Goal: Task Accomplishment & Management: Use online tool/utility

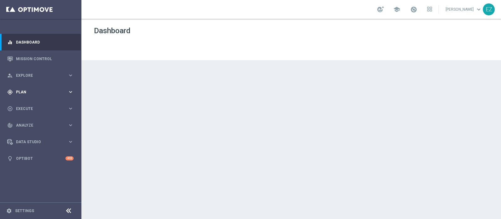
click at [23, 91] on span "Plan" at bounding box center [42, 92] width 52 height 4
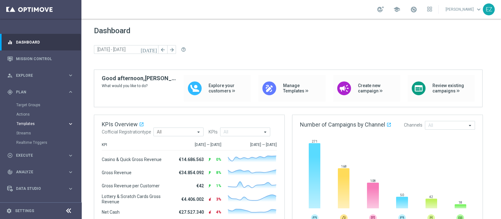
click at [25, 125] on span "Templates" at bounding box center [39, 124] width 45 height 4
click at [27, 131] on link "Optimail" at bounding box center [42, 133] width 46 height 5
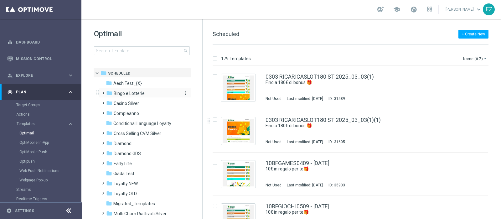
click at [129, 95] on span "Bingo e Lotterie" at bounding box center [129, 93] width 31 height 6
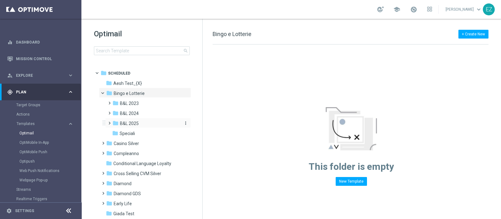
click at [135, 123] on span "B&L 2025" at bounding box center [129, 124] width 19 height 6
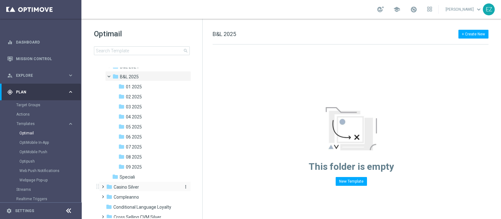
scroll to position [52, 0]
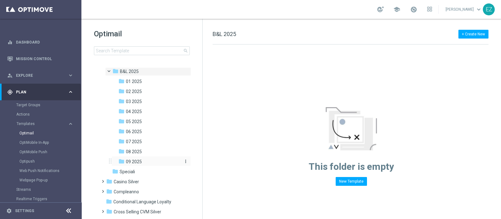
click at [137, 160] on span "09 2025" at bounding box center [134, 162] width 16 height 6
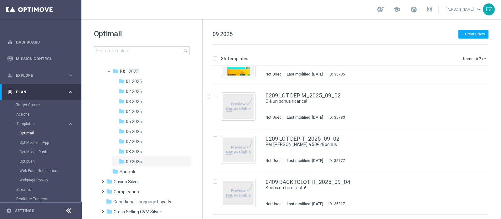
scroll to position [156, 0]
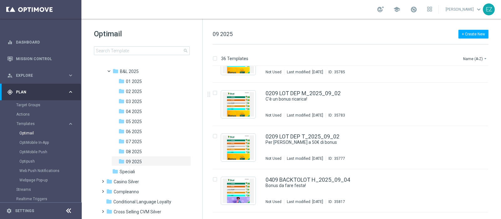
drag, startPoint x: 501, startPoint y: 105, endPoint x: 498, endPoint y: 139, distance: 34.5
click at [498, 139] on div "36 Templates Name (A-Z) arrow_drop_down Drag here to set row groups Drag here t…" at bounding box center [352, 131] width 298 height 174
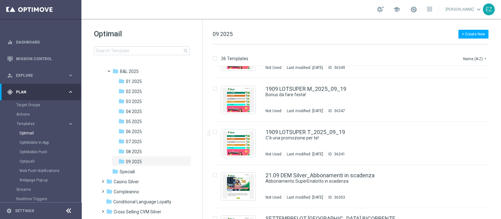
scroll to position [1371, 0]
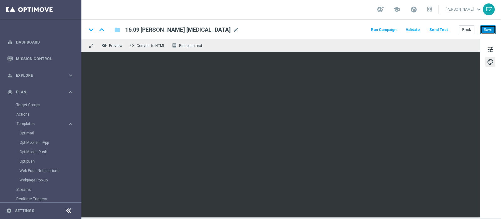
click at [484, 29] on button "Save" at bounding box center [487, 29] width 15 height 9
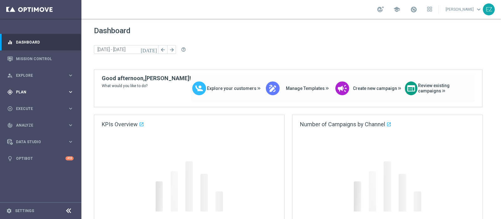
click at [22, 89] on div "gps_fixed Plan" at bounding box center [37, 92] width 60 height 6
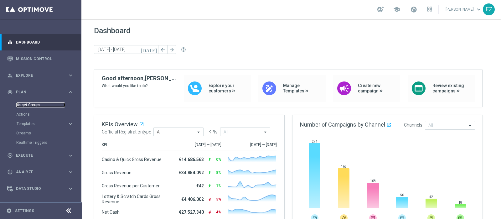
click at [33, 103] on link "Target Groups" at bounding box center [40, 104] width 49 height 5
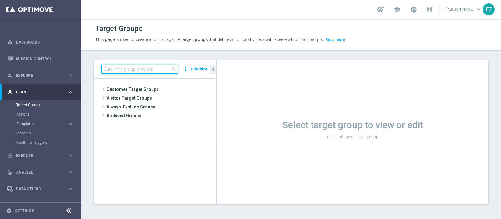
click at [151, 71] on input at bounding box center [139, 69] width 76 height 9
paste input "NEW Active Lottery TOP con marginalità>0_flag NL"
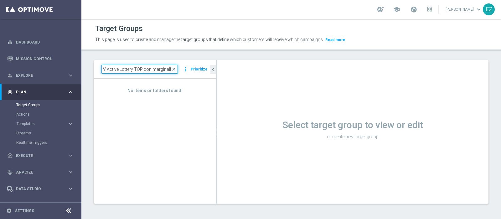
scroll to position [0, 5]
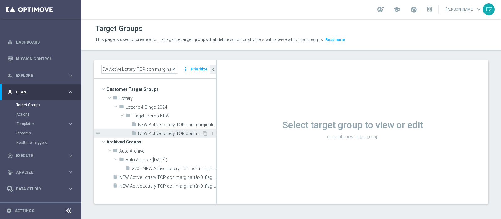
click at [180, 134] on span "NEW Active Lottery TOP con marginalità>0_flag NL" at bounding box center [170, 133] width 64 height 5
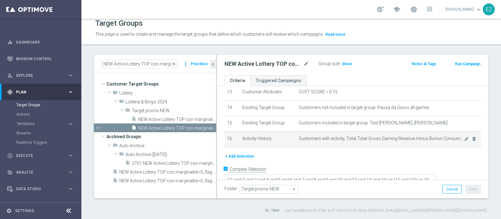
scroll to position [167, 0]
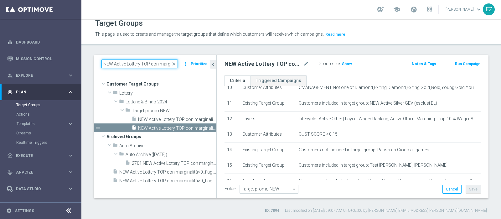
click at [142, 62] on input "NEW Active Lottery TOP con marginalit" at bounding box center [139, 63] width 76 height 9
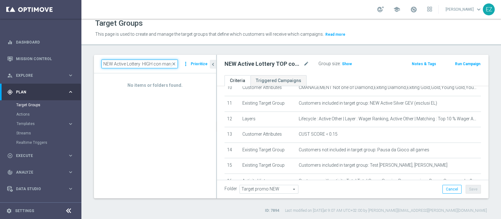
click at [142, 65] on input "NEW Active Lottery HIGH con marginalit" at bounding box center [139, 63] width 76 height 9
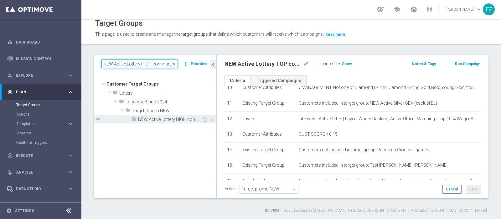
type input "NEW Active Lottery HIGH con marginalit"
click at [164, 121] on span "NEW Active Lottery HIGH con marginalità>0_flag NL" at bounding box center [170, 119] width 64 height 5
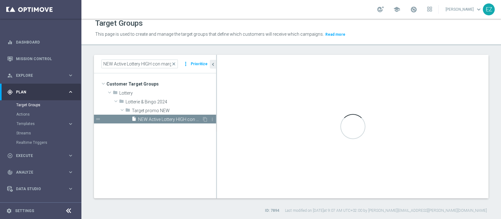
type textarea "((1 and 2 and 3 and 4 and 5 and 6 and 7 and 8 and 9 and 10 and 13 and 14 and 16…"
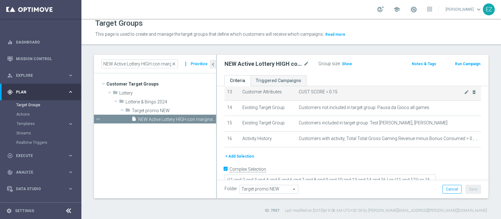
scroll to position [187, 0]
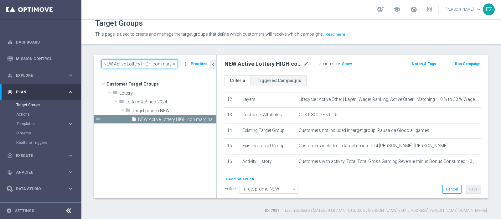
click at [146, 64] on input "NEW Active Lottery HIGH con marginalit" at bounding box center [139, 63] width 76 height 9
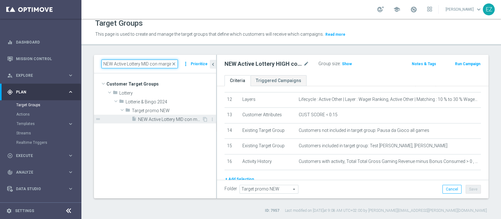
type input "NEW Active Lottery MID con marginalit"
click at [169, 121] on span "NEW Active Lottery MID con marginalità>0_Flag NL" at bounding box center [170, 119] width 64 height 5
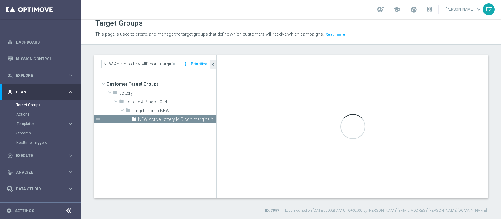
type textarea "((1 and 2 and 3 and 4 and 5 and 6 and 7 and 8 and 10 and 11 and 12 and 14 and 1…"
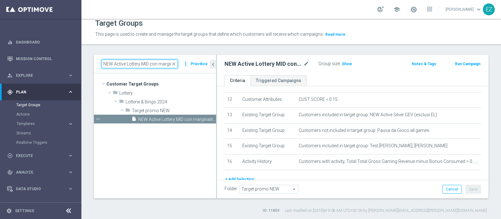
click at [141, 62] on input "NEW Active Lottery MID con marginalit" at bounding box center [139, 63] width 76 height 9
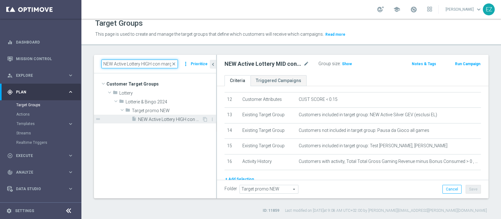
type input "NEW Active Lottery HIGH con marginalit"
click at [162, 118] on span "NEW Active Lottery HIGH con marginalità>0_flag NL" at bounding box center [170, 119] width 64 height 5
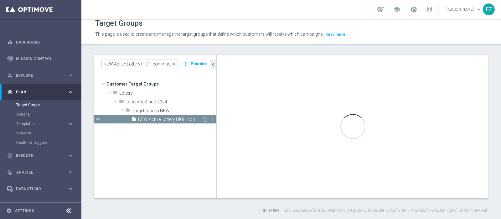
type textarea "((1 and 2 and 3 and 4 and 5 and 6 and 7 and 8 and 9 and 10 and 13 and 14 and 16…"
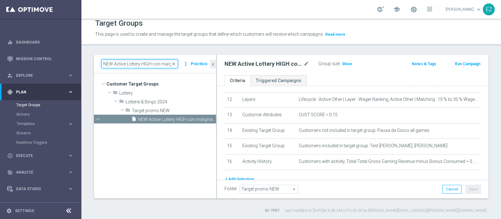
click at [146, 64] on input "NEW Active Lottery HIGH con marginalit" at bounding box center [139, 63] width 76 height 9
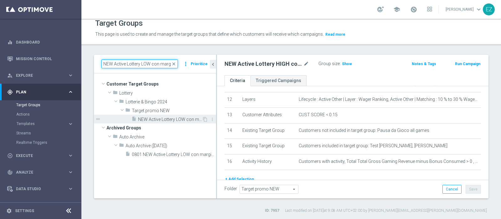
type input "NEW Active Lottery LOW con marginalit"
click at [169, 119] on span "NEW Active Lottery LOW con marginalità>0_Flag NL" at bounding box center [170, 119] width 64 height 5
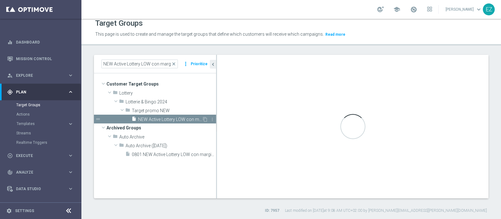
type textarea "((1 and 2 and 3 and 4 and 5 and 6 and 7 and 9 and 10 and 12 and 13 and 15 and 1…"
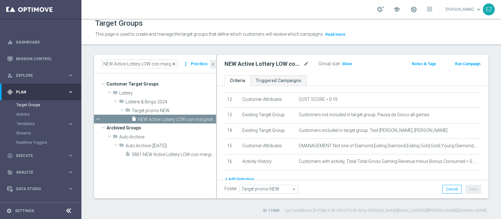
click at [176, 62] on span "close" at bounding box center [173, 63] width 5 height 5
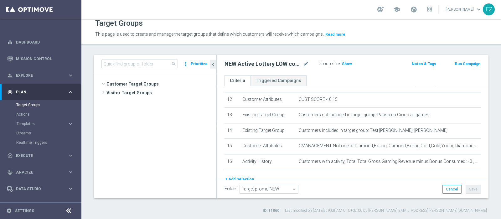
scroll to position [483, 0]
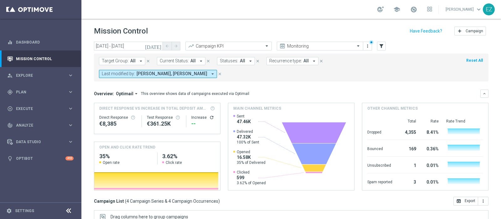
click at [160, 47] on icon "[DATE]" at bounding box center [153, 46] width 17 height 6
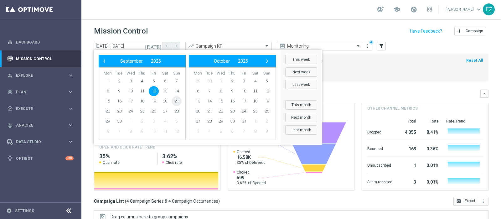
click at [174, 101] on span "21" at bounding box center [177, 101] width 10 height 10
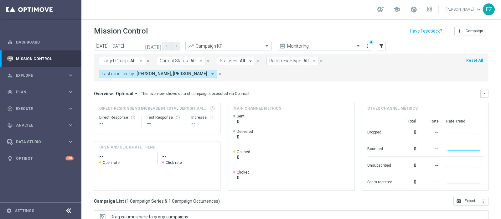
click at [157, 47] on icon "[DATE]" at bounding box center [153, 46] width 17 height 6
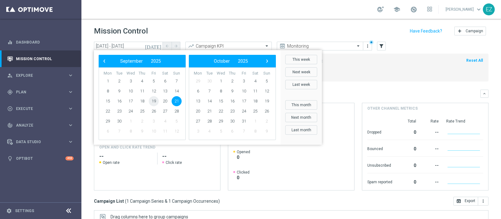
click at [153, 98] on span "19" at bounding box center [154, 101] width 10 height 10
type input "[DATE] - [DATE]"
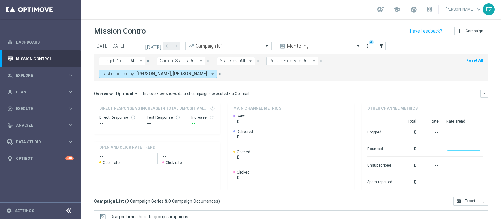
click at [219, 103] on div "Direct Response VS Increase In Total Deposit Amount Direct Response -- Test Res…" at bounding box center [291, 147] width 394 height 88
click at [417, 9] on span at bounding box center [413, 9] width 7 height 7
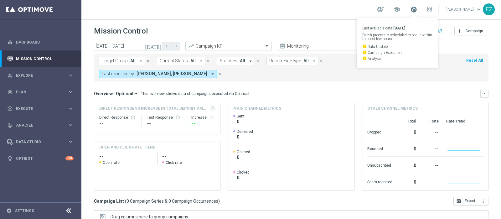
click at [417, 9] on span at bounding box center [413, 9] width 7 height 7
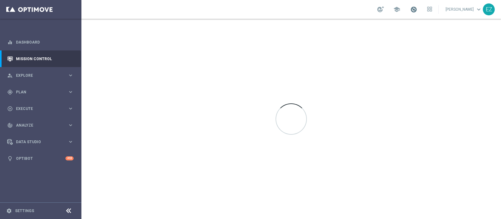
click at [417, 10] on span at bounding box center [413, 9] width 7 height 7
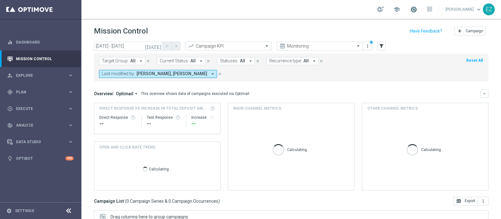
click at [417, 10] on span at bounding box center [413, 9] width 7 height 7
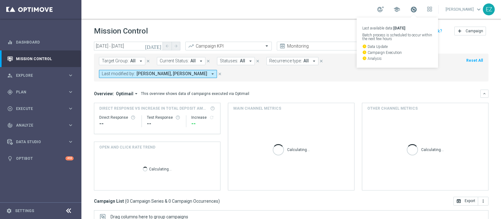
click at [417, 10] on span at bounding box center [413, 9] width 7 height 7
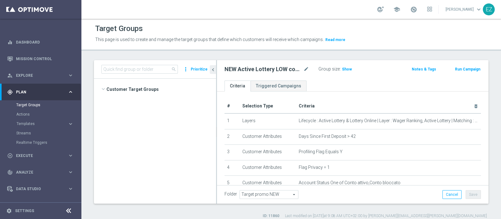
scroll to position [187, 0]
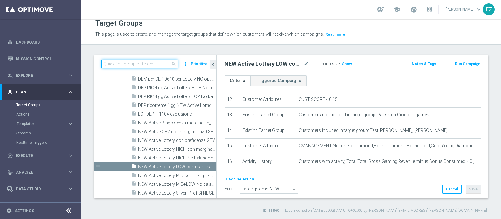
click at [159, 63] on input at bounding box center [139, 63] width 76 height 9
paste input "19.09 OPTIN BONUS 5€ 0-5GG MTD LOW MASTER"
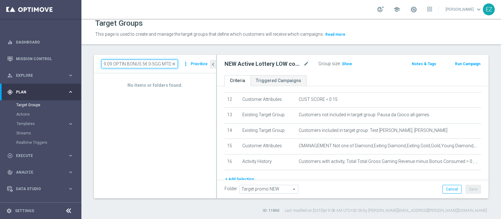
scroll to position [0, 0]
type input "19.09 OPTIN BONUS 5"
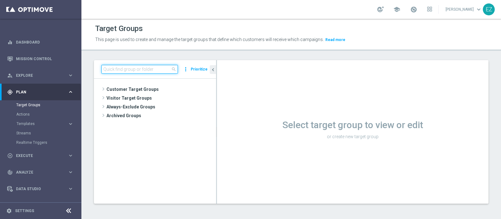
click at [147, 70] on input at bounding box center [139, 69] width 76 height 9
paste input "19.09 OPTIN BONUS 5€ 0-5GG MTD LOW MASTER"
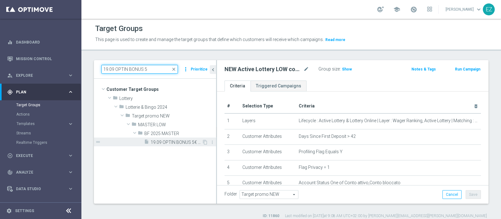
type input "19.09 OPTIN BONUS 5"
click at [164, 144] on span "19.09 OPTIN BONUS 5€ 0-5GG MTD LOW MASTER" at bounding box center [176, 142] width 51 height 5
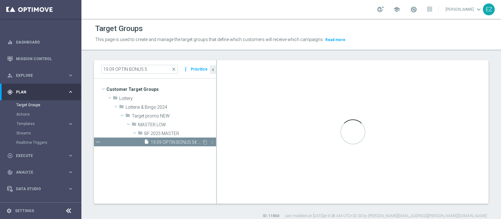
type textarea "(1 and 2 and 3 and 4 and 5 and 6 and 7 and 8 and 12 and 14 and 15 and 16 and (1…"
type input "BF 2025 MASTER"
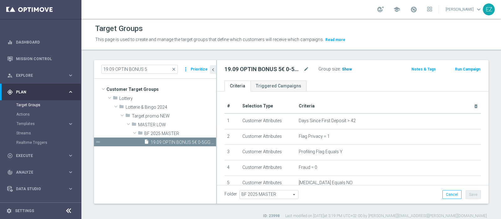
click at [346, 69] on span "Show" at bounding box center [347, 69] width 10 height 4
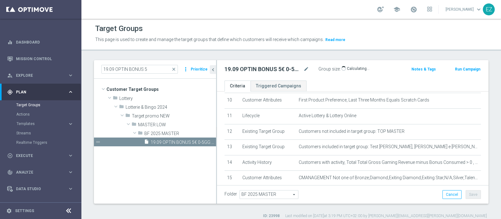
scroll to position [170, 0]
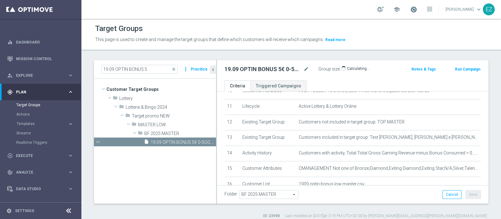
click at [417, 12] on span at bounding box center [413, 9] width 7 height 7
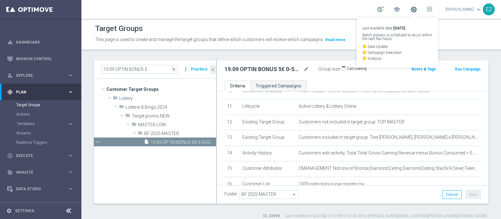
click at [417, 12] on span at bounding box center [413, 9] width 7 height 7
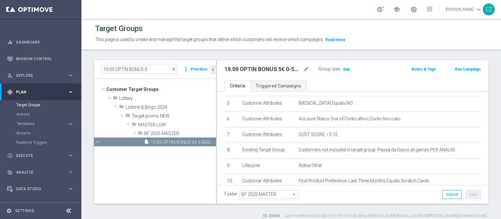
scroll to position [79, 0]
click at [467, 67] on button "Run Campaign" at bounding box center [467, 69] width 27 height 7
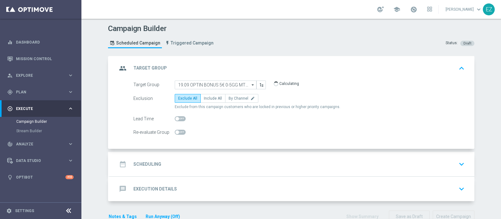
scroll to position [15, 0]
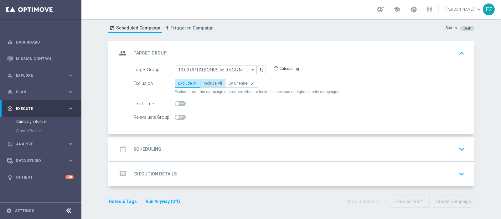
click at [204, 79] on label "Include All" at bounding box center [212, 83] width 25 height 9
click at [204, 82] on input "Include All" at bounding box center [206, 84] width 4 height 4
radio input "true"
click at [146, 151] on h2 "Scheduling" at bounding box center [147, 149] width 28 height 6
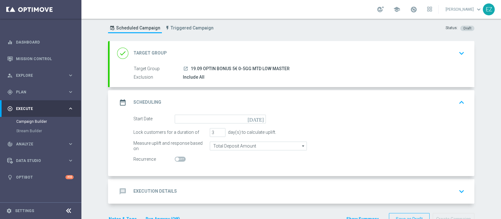
scroll to position [33, 0]
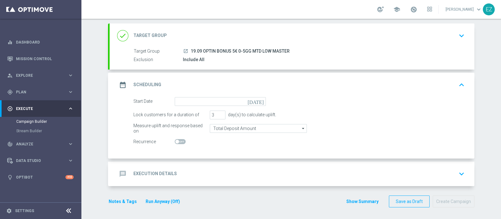
click at [258, 98] on icon "[DATE]" at bounding box center [257, 100] width 18 height 7
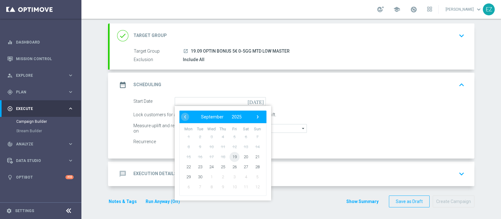
click at [229, 157] on span "19" at bounding box center [234, 156] width 10 height 10
type input "19 Sep 2025"
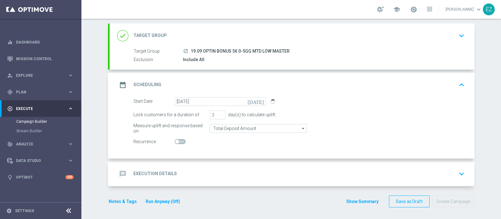
click at [163, 173] on h2 "Execution Details" at bounding box center [155, 174] width 44 height 6
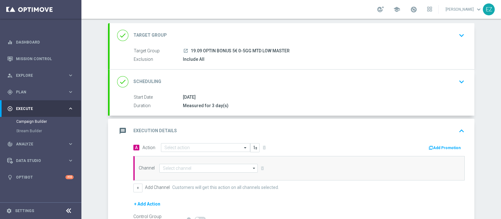
scroll to position [104, 0]
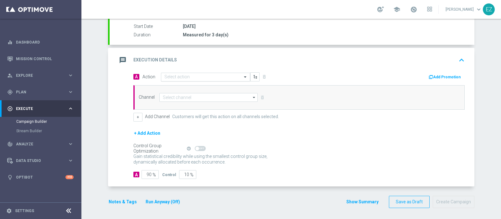
click at [213, 78] on input "text" at bounding box center [199, 76] width 70 height 5
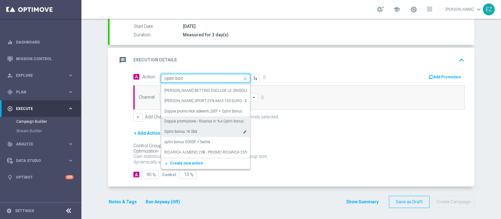
scroll to position [0, 0]
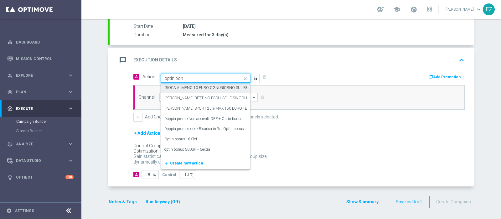
drag, startPoint x: 180, startPoint y: 77, endPoint x: 144, endPoint y: 75, distance: 36.1
click at [144, 75] on span "Action Quick find optin bon GIOCA ALMENO 10 EURO OGNI GIORNO SUL BETTING (ESCLU…" at bounding box center [200, 78] width 117 height 9
type input "l"
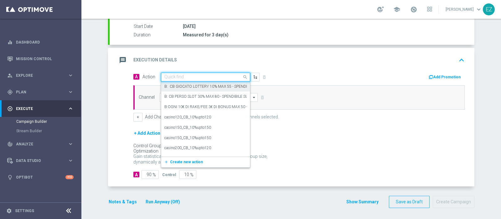
paste input "Bonus optin Lotterie"
type input "Bonus optin Lotterie"
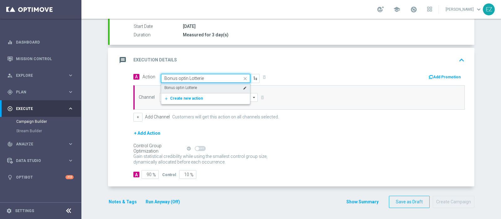
click at [175, 87] on label "Bonus optin Lotterie" at bounding box center [180, 87] width 33 height 5
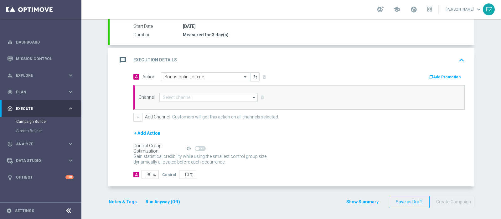
click at [445, 76] on button "Add Promotion" at bounding box center [445, 77] width 35 height 7
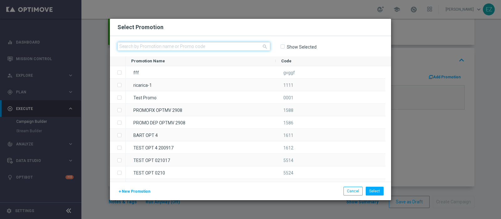
click at [242, 47] on input "text" at bounding box center [193, 46] width 153 height 9
paste input "335106"
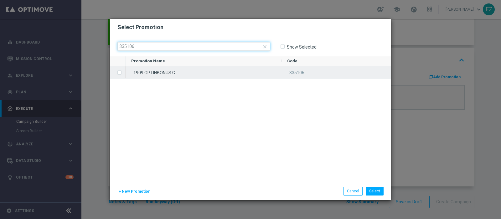
type input "335106"
click at [178, 72] on div "1909 OPTINBONUS G" at bounding box center [204, 72] width 156 height 12
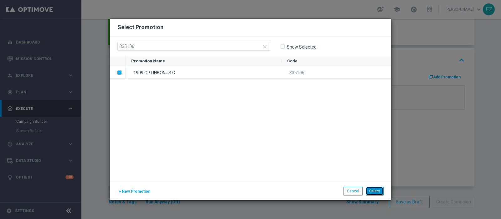
click at [378, 192] on button "Select" at bounding box center [375, 191] width 18 height 9
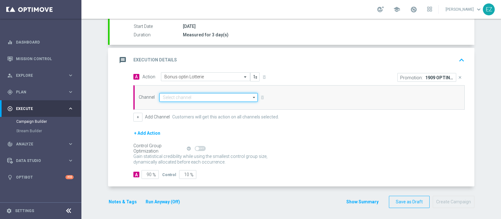
click at [238, 98] on input at bounding box center [208, 97] width 98 height 9
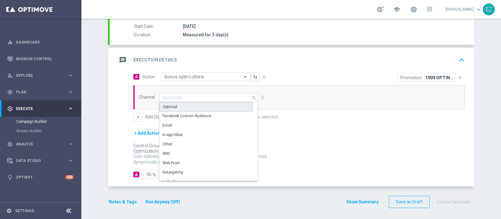
click at [192, 106] on div "Optimail" at bounding box center [205, 106] width 93 height 9
type input "Optimail"
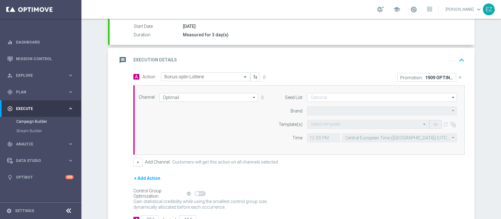
type input "Sisal Marketing"
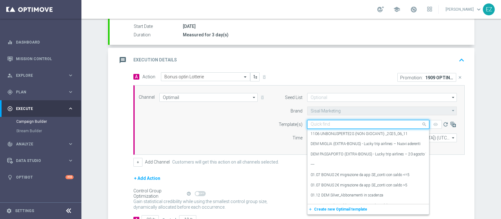
click at [366, 123] on input "text" at bounding box center [362, 124] width 103 height 5
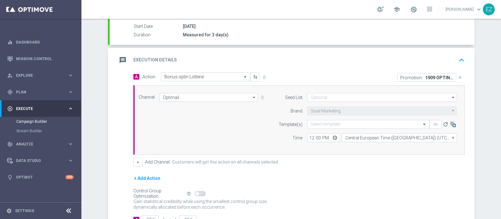
click at [259, 96] on div "Channel Optimail Optimail arrow_drop_down Show Selected 1 of 20 Optimail" at bounding box center [202, 97] width 136 height 9
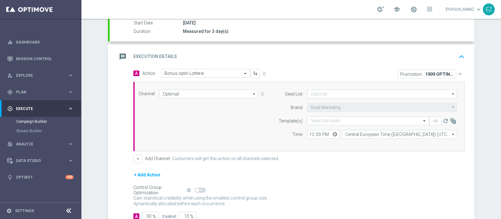
scroll to position [107, 0]
click at [28, 91] on span "Plan" at bounding box center [42, 92] width 52 height 4
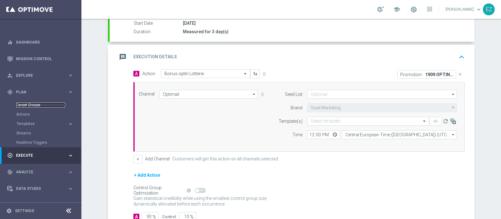
click at [28, 105] on link "Target Groups" at bounding box center [40, 104] width 49 height 5
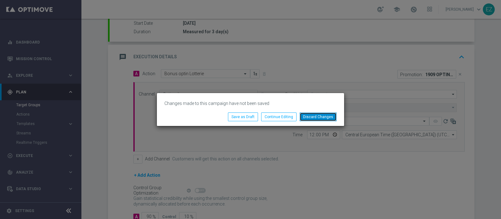
click at [312, 117] on button "Discard Changes" at bounding box center [318, 116] width 37 height 9
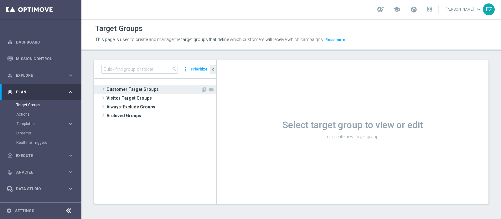
click at [143, 90] on span "Customer Target Groups" at bounding box center [153, 89] width 95 height 9
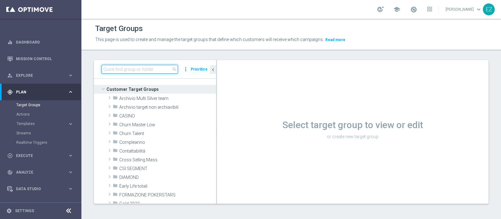
click at [164, 69] on input at bounding box center [139, 69] width 76 height 9
paste input "19.09 OPTIN BONUS 5€ 0-5GG MTD LOW MASTER"
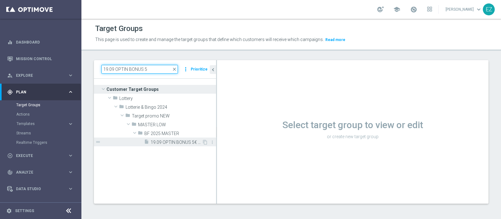
type input "19.09 OPTIN BONUS 5"
click at [180, 142] on span "19.09 OPTIN BONUS 5€ 0-5GG MTD LOW MASTER" at bounding box center [176, 142] width 51 height 5
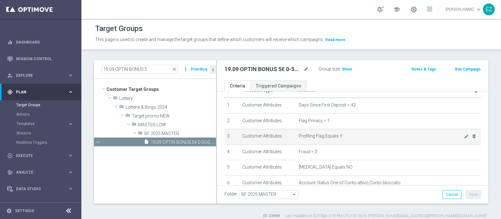
scroll to position [7, 0]
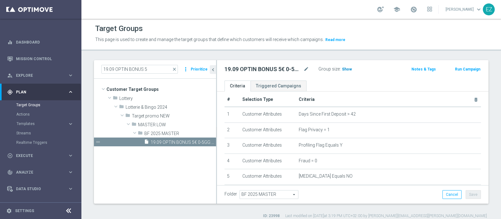
click at [344, 68] on span "Show" at bounding box center [347, 69] width 10 height 4
click at [470, 69] on button "Run Campaign" at bounding box center [467, 69] width 27 height 7
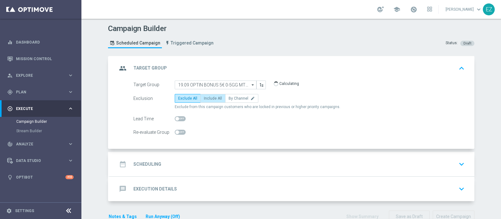
click at [206, 99] on span "Include All" at bounding box center [213, 98] width 18 height 4
click at [206, 99] on input "Include All" at bounding box center [206, 99] width 4 height 4
radio input "true"
click at [151, 155] on div "date_range Scheduling keyboard_arrow_down" at bounding box center [292, 164] width 365 height 24
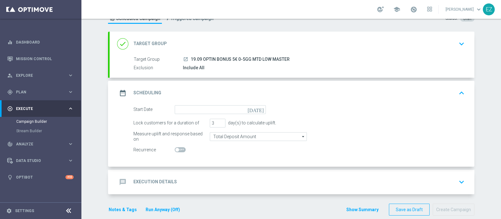
scroll to position [31, 0]
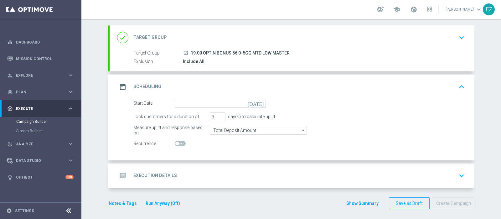
click at [258, 102] on icon "today" at bounding box center [257, 102] width 18 height 7
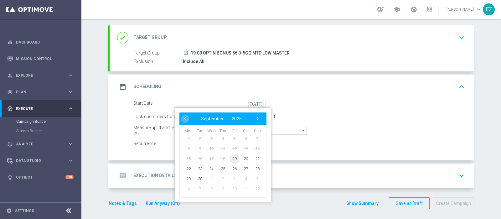
click at [229, 158] on span "19" at bounding box center [234, 158] width 10 height 10
type input "19 Sep 2025"
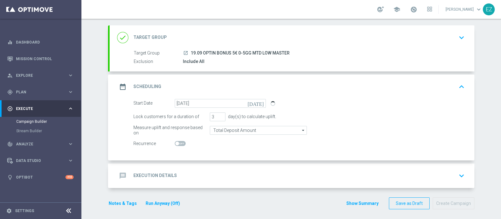
click at [147, 181] on div "message Execution Details keyboard_arrow_down" at bounding box center [292, 175] width 365 height 24
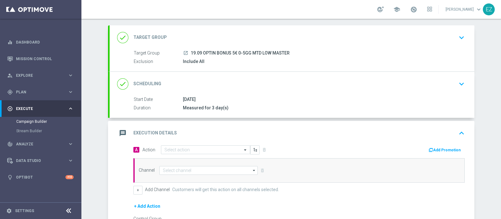
scroll to position [101, 0]
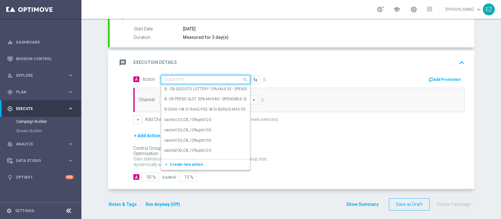
click at [181, 77] on input "text" at bounding box center [199, 79] width 70 height 5
paste input "Bonus optin Lotterie"
type input "Bonus optin Lotterie"
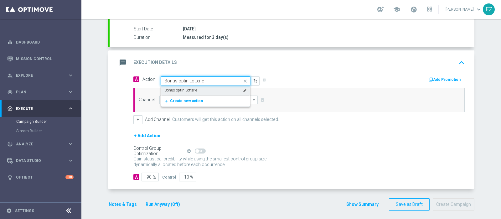
click at [183, 90] on label "Bonus optin Lotterie" at bounding box center [180, 90] width 33 height 5
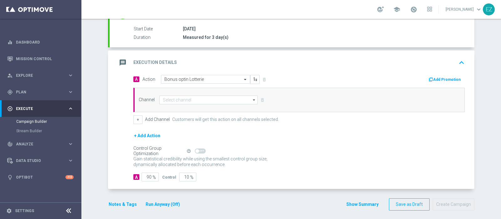
click at [442, 79] on button "Add Promotion" at bounding box center [445, 79] width 35 height 7
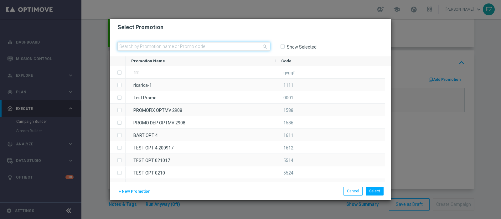
click at [214, 46] on input "text" at bounding box center [193, 46] width 153 height 9
paste input "1909 OPTINBONUS G"
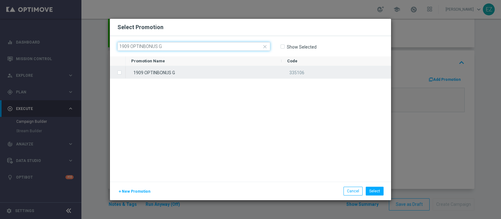
type input "1909 OPTINBONUS G"
click at [178, 71] on div "1909 OPTINBONUS G" at bounding box center [204, 72] width 156 height 12
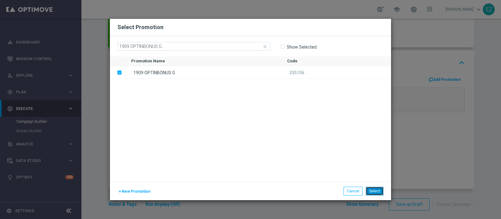
click at [377, 189] on button "Select" at bounding box center [375, 191] width 18 height 9
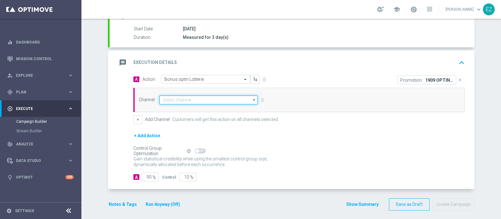
click at [210, 99] on input at bounding box center [208, 99] width 98 height 9
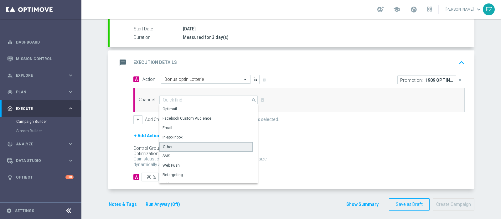
click at [176, 145] on div "Other" at bounding box center [205, 146] width 93 height 9
type input "Other"
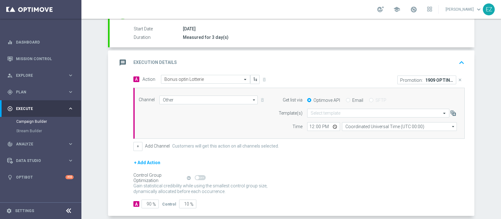
click at [346, 99] on input "Email" at bounding box center [348, 101] width 4 height 4
radio input "true"
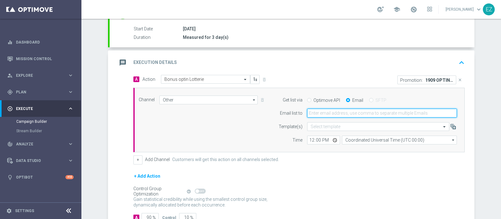
click at [343, 113] on input "email" at bounding box center [382, 113] width 150 height 9
type input "elena.zarbin@sisal.it"
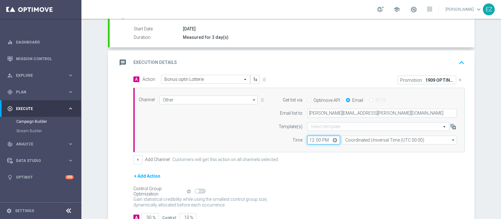
click at [309, 137] on input "12:00" at bounding box center [323, 140] width 33 height 9
type input "16:00"
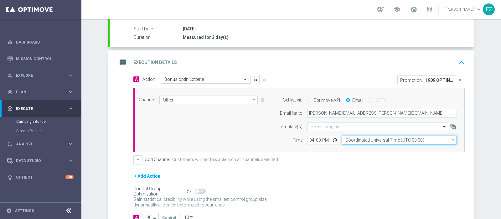
click at [354, 137] on input "Coordinated Universal Time (UTC 00:00)" at bounding box center [399, 140] width 115 height 9
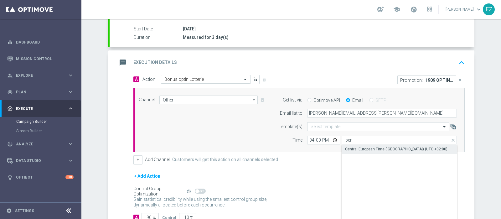
click at [361, 150] on div "Central European Time (Berlin) (UTC +02:00)" at bounding box center [396, 149] width 102 height 6
type input "Central European Time (Berlin) (UTC +02:00)"
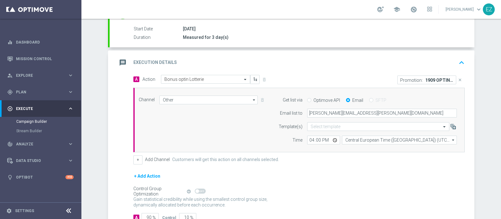
scroll to position [144, 0]
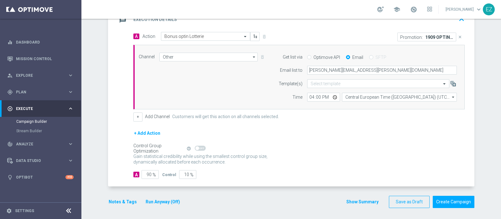
click at [160, 200] on button "Run Anyway (Off)" at bounding box center [163, 202] width 36 height 8
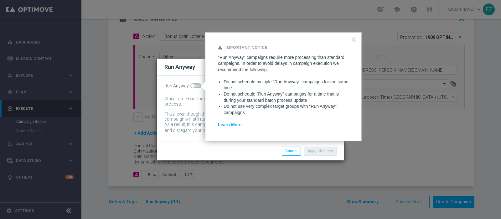
click at [193, 86] on span at bounding box center [193, 86] width 4 height 4
click at [193, 86] on input "checkbox" at bounding box center [195, 85] width 11 height 5
checkbox input "true"
click at [326, 152] on button "Apply Changes" at bounding box center [320, 150] width 33 height 9
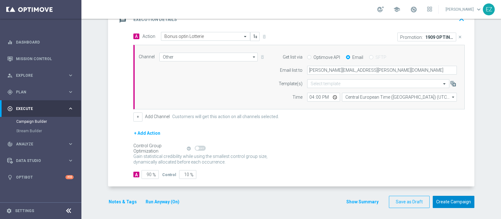
click at [448, 202] on button "Create Campaign" at bounding box center [454, 202] width 42 height 12
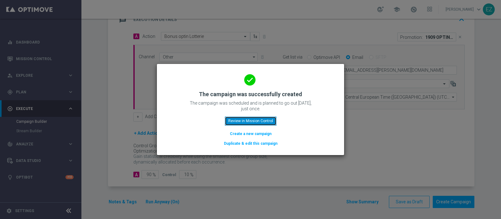
click at [242, 120] on button "Review in Mission Control" at bounding box center [251, 120] width 52 height 9
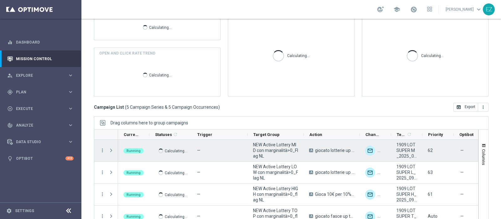
scroll to position [30, 0]
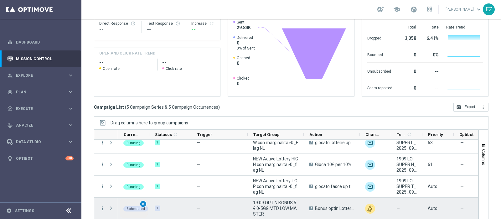
click at [143, 202] on span "play_arrow" at bounding box center [143, 204] width 4 height 4
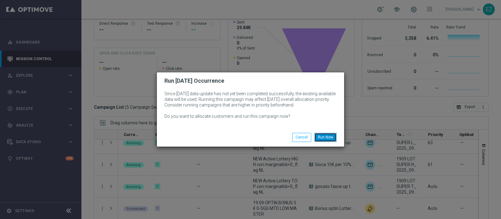
click at [330, 138] on button "Run Now" at bounding box center [325, 137] width 22 height 9
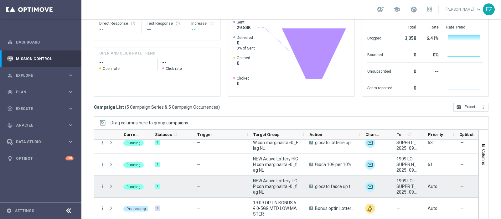
scroll to position [0, 0]
